Goal: Navigation & Orientation: Find specific page/section

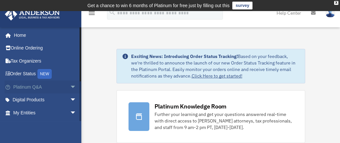
click at [71, 84] on span "arrow_drop_down" at bounding box center [76, 86] width 13 height 13
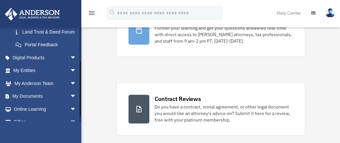
scroll to position [174, 0]
click at [24, 77] on link "My Entities arrow_drop_down" at bounding box center [46, 70] width 82 height 13
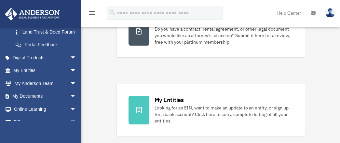
scroll to position [169, 0]
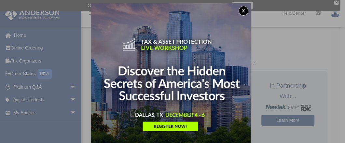
click at [243, 7] on button "x" at bounding box center [243, 11] width 10 height 10
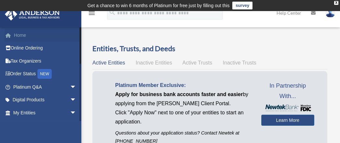
click at [49, 32] on link "Home" at bounding box center [46, 35] width 82 height 13
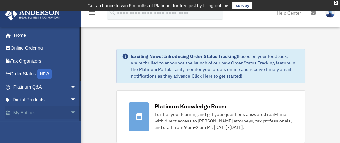
click at [70, 107] on span "arrow_drop_down" at bounding box center [76, 112] width 13 height 13
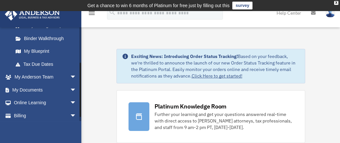
scroll to position [140, 0]
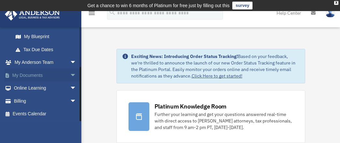
click at [48, 72] on link "My Documents arrow_drop_down" at bounding box center [46, 75] width 82 height 13
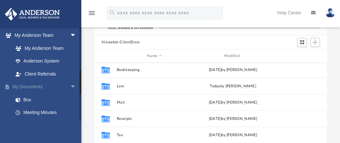
scroll to position [170, 0]
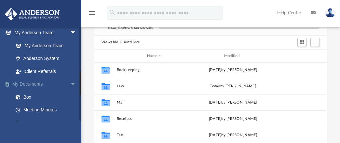
drag, startPoint x: 80, startPoint y: 114, endPoint x: 74, endPoint y: 83, distance: 31.8
click at [74, 83] on div "preeder1974@gmail.com Sign Out monica.azproperties@gmail.com Home Online Orderi…" at bounding box center [40, 74] width 81 height 94
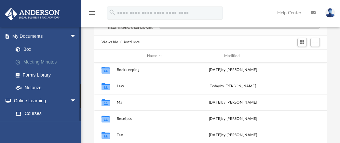
scroll to position [218, 0]
click at [40, 58] on link "Meeting Minutes" at bounding box center [47, 61] width 77 height 13
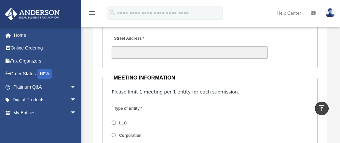
scroll to position [1040, 0]
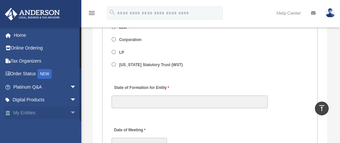
click at [70, 108] on span "arrow_drop_down" at bounding box center [76, 112] width 13 height 13
click at [70, 110] on span "arrow_drop_up" at bounding box center [76, 112] width 13 height 13
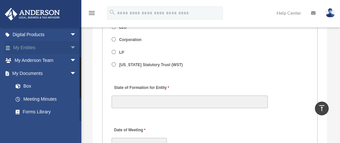
scroll to position [65, 0]
click at [70, 46] on span "arrow_drop_down" at bounding box center [76, 47] width 13 height 13
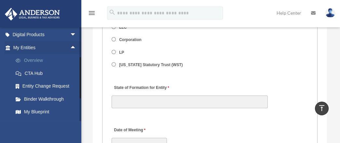
click at [37, 57] on link "Overview" at bounding box center [47, 60] width 77 height 13
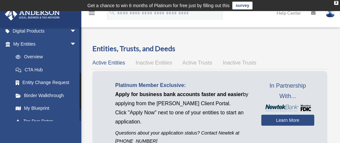
scroll to position [115, 0]
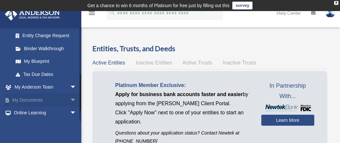
click at [60, 97] on link "My Documents arrow_drop_down" at bounding box center [46, 99] width 82 height 13
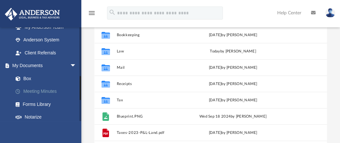
scroll to position [188, 0]
click at [70, 64] on span "arrow_drop_down" at bounding box center [76, 65] width 13 height 13
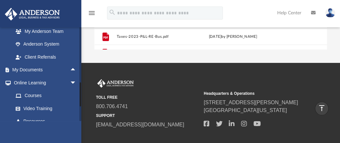
scroll to position [169, 0]
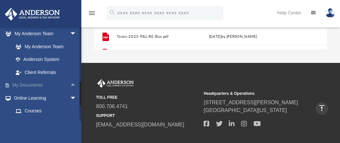
click at [59, 80] on link "My Documents arrow_drop_up" at bounding box center [46, 85] width 82 height 13
click at [70, 82] on span "arrow_drop_up" at bounding box center [76, 85] width 13 height 13
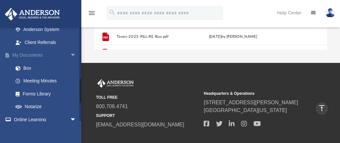
scroll to position [198, 0]
click at [29, 65] on link "Box" at bounding box center [47, 68] width 77 height 13
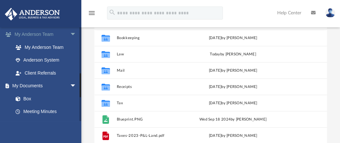
scroll to position [177, 0]
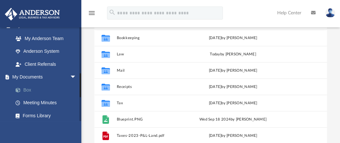
click at [27, 86] on link "Box" at bounding box center [47, 89] width 77 height 13
click at [25, 88] on link "Box" at bounding box center [47, 89] width 77 height 13
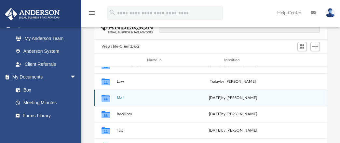
scroll to position [0, 0]
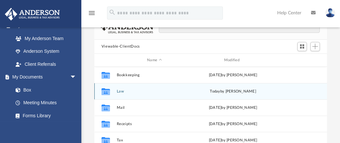
click at [103, 91] on icon "grid" at bounding box center [105, 92] width 8 height 5
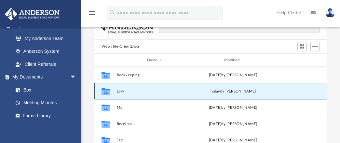
click at [108, 91] on icon "grid" at bounding box center [105, 92] width 8 height 5
click at [150, 90] on button "Law" at bounding box center [154, 91] width 76 height 4
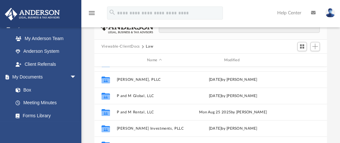
scroll to position [141, 0]
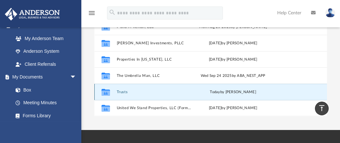
click at [118, 93] on button "Trusts" at bounding box center [154, 92] width 76 height 4
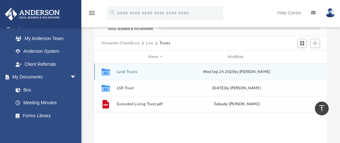
scroll to position [0, 0]
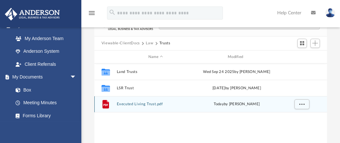
click at [105, 104] on icon "grid" at bounding box center [105, 104] width 7 height 8
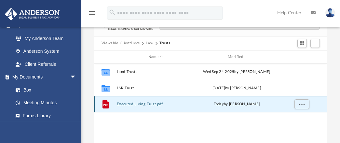
click at [106, 103] on icon "grid" at bounding box center [105, 104] width 7 height 8
click at [301, 104] on span "More options" at bounding box center [301, 104] width 5 height 4
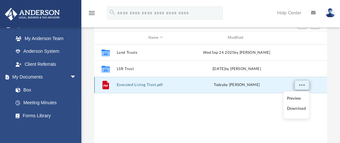
scroll to position [78, 0]
click at [291, 106] on li "Download" at bounding box center [296, 108] width 19 height 7
click at [304, 82] on button "More options" at bounding box center [301, 85] width 15 height 10
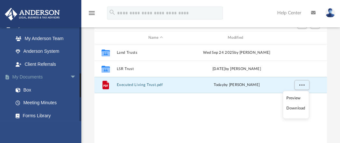
click at [70, 73] on span "arrow_drop_down" at bounding box center [76, 77] width 13 height 13
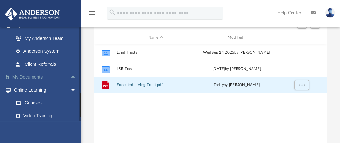
scroll to position [217, 0]
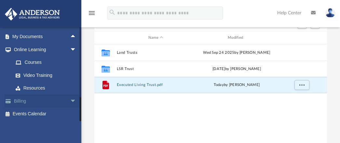
click at [59, 98] on link "Billing arrow_drop_down" at bounding box center [46, 100] width 82 height 13
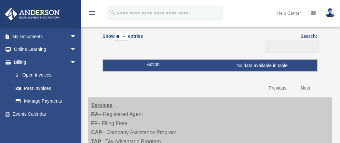
scroll to position [73, 0]
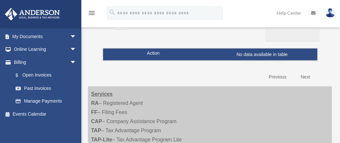
click at [59, 98] on link "Manage Payments" at bounding box center [46, 101] width 74 height 13
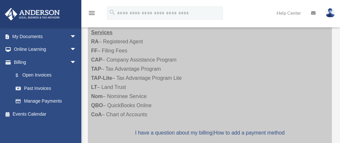
scroll to position [134, 0]
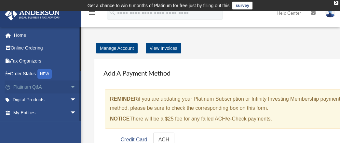
click at [37, 87] on link "Platinum Q&A arrow_drop_down" at bounding box center [46, 86] width 82 height 13
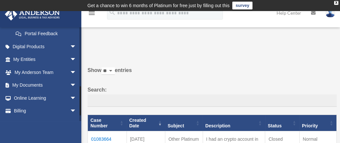
scroll to position [203, 0]
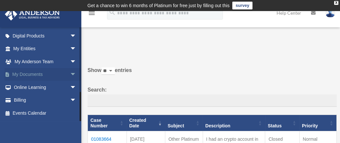
click at [72, 72] on span "arrow_drop_down" at bounding box center [76, 74] width 13 height 13
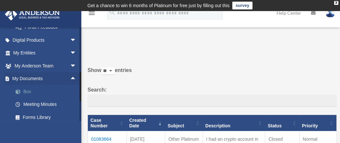
scroll to position [176, 0]
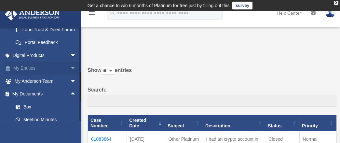
click at [46, 75] on link "My Entities arrow_drop_down" at bounding box center [46, 68] width 82 height 13
click at [70, 75] on span "arrow_drop_down" at bounding box center [76, 68] width 13 height 13
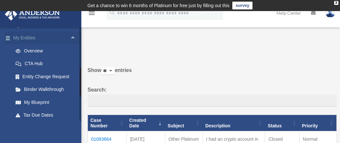
scroll to position [207, 0]
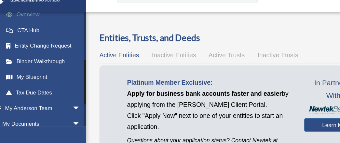
scroll to position [97, 0]
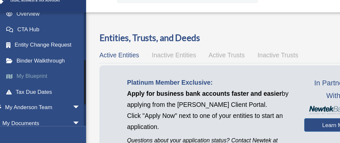
click at [36, 78] on link "My Blueprint" at bounding box center [47, 79] width 77 height 13
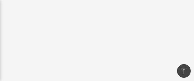
scroll to position [166, 0]
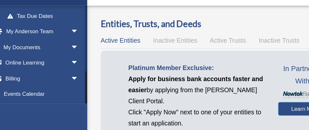
scroll to position [162, 0]
click at [45, 81] on link "Events Calendar" at bounding box center [44, 100] width 79 height 13
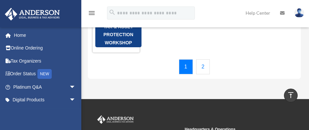
scroll to position [181, 0]
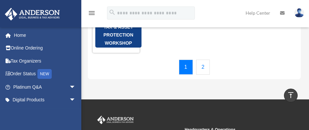
click at [204, 74] on link "2" at bounding box center [203, 66] width 14 height 15
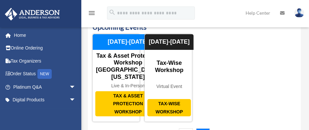
scroll to position [34, 0]
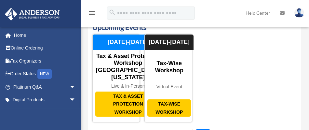
click at [228, 61] on div "Structure Implementation Workshop [GEOGRAPHIC_DATA], [US_STATE] Live & In-Perso…" at bounding box center [194, 78] width 204 height 88
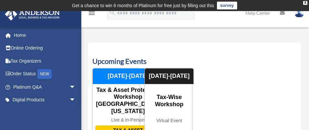
scroll to position [0, 0]
click at [113, 37] on div "Calendar date_range Published on Last updated [DATE] [DATE] by [PERSON_NAME] Ad…" at bounding box center [194, 112] width 213 height 155
click at [136, 29] on div "Calendar [EMAIL_ADDRESS][DOMAIN_NAME] Sign Out [PERSON_NAME][EMAIL_ADDRESS][DOM…" at bounding box center [154, 106] width 309 height 166
click at [213, 52] on div "Upcoming Events Structure Implementation Workshop [GEOGRAPHIC_DATA], [US_STATE]…" at bounding box center [194, 112] width 213 height 139
click at [225, 35] on div "Calendar date_range Published on Last updated [DATE] [DATE] by [PERSON_NAME] Ad…" at bounding box center [194, 112] width 213 height 155
